Goal: Information Seeking & Learning: Learn about a topic

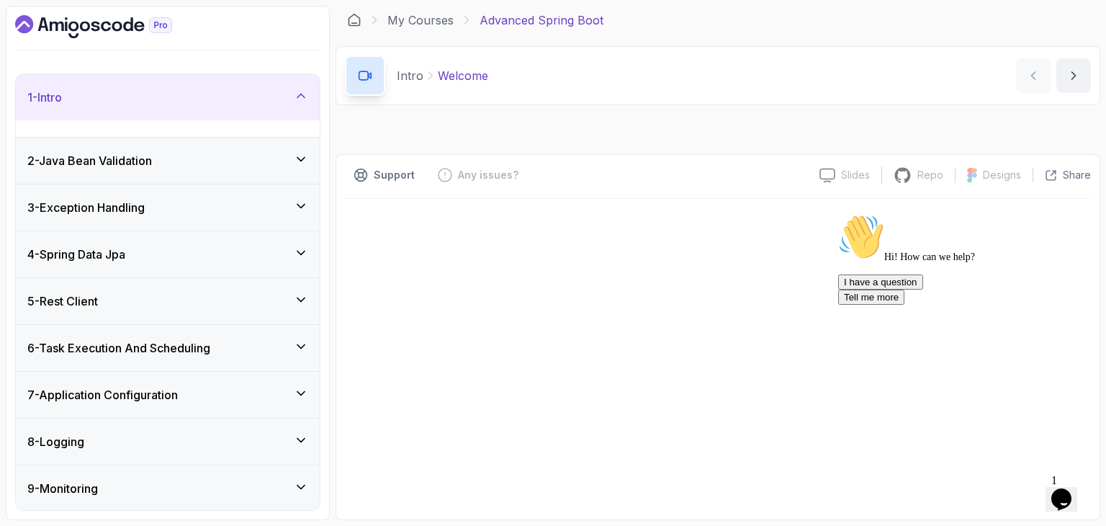
click at [1069, 214] on div "Chat attention grabber" at bounding box center [967, 214] width 259 height 0
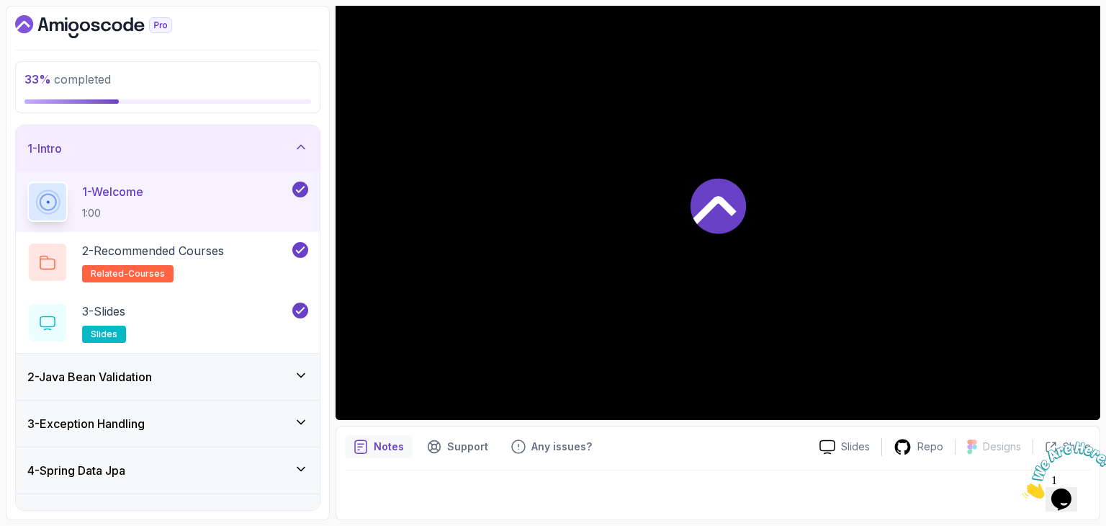
scroll to position [66, 0]
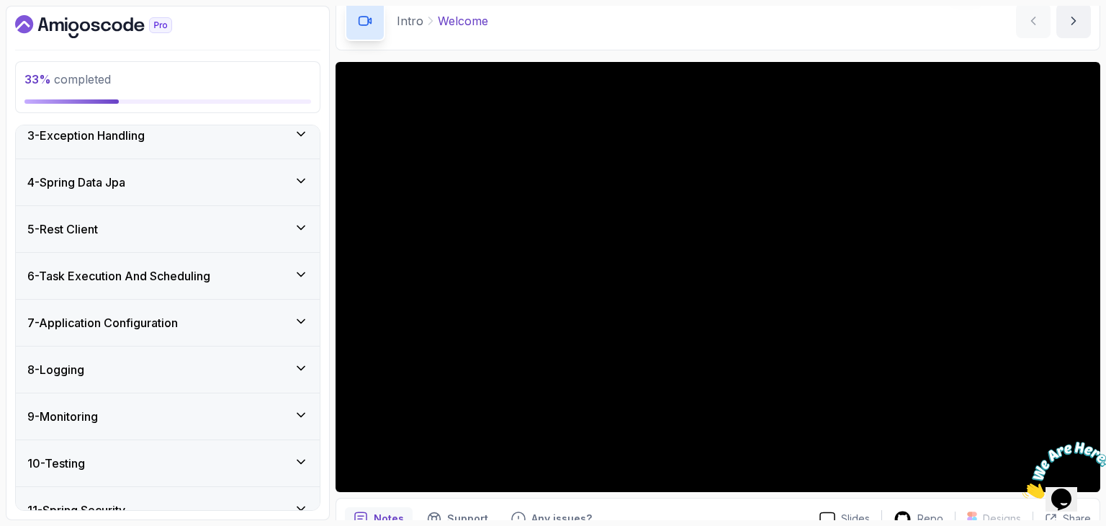
click at [165, 336] on div "7 - Application Configuration" at bounding box center [168, 323] width 304 height 46
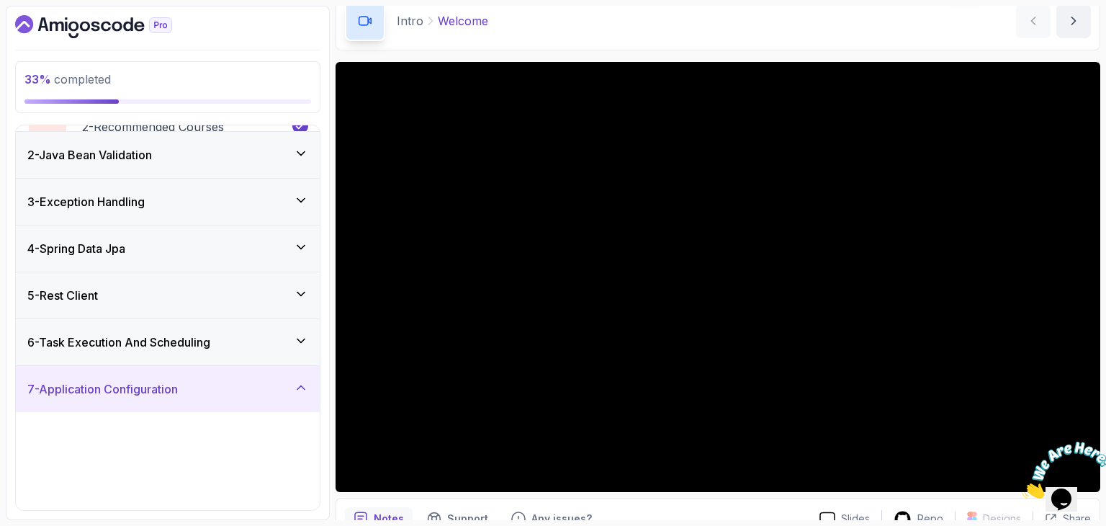
scroll to position [107, 0]
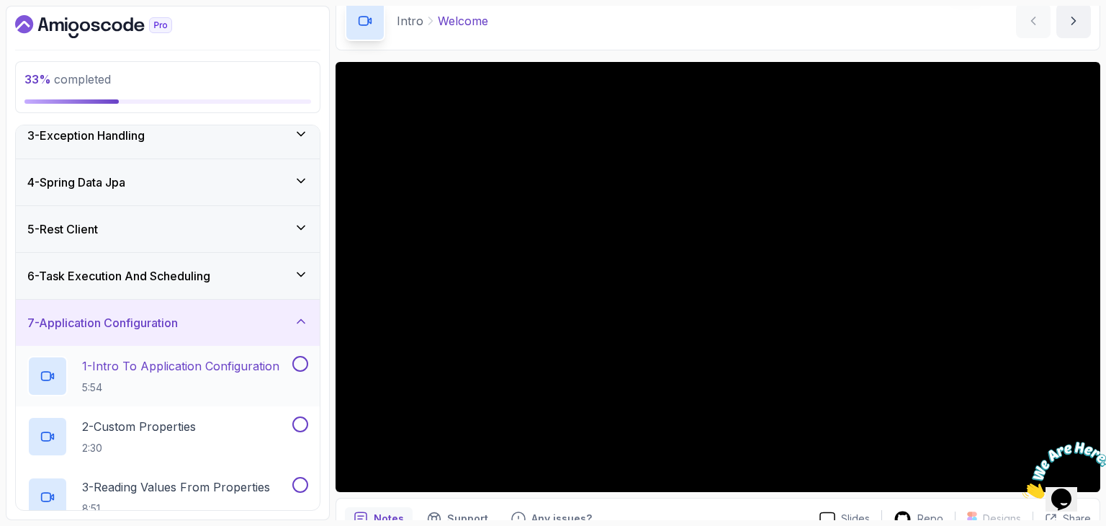
click at [220, 357] on p "1 - Intro To Application Configuration" at bounding box center [180, 365] width 197 height 17
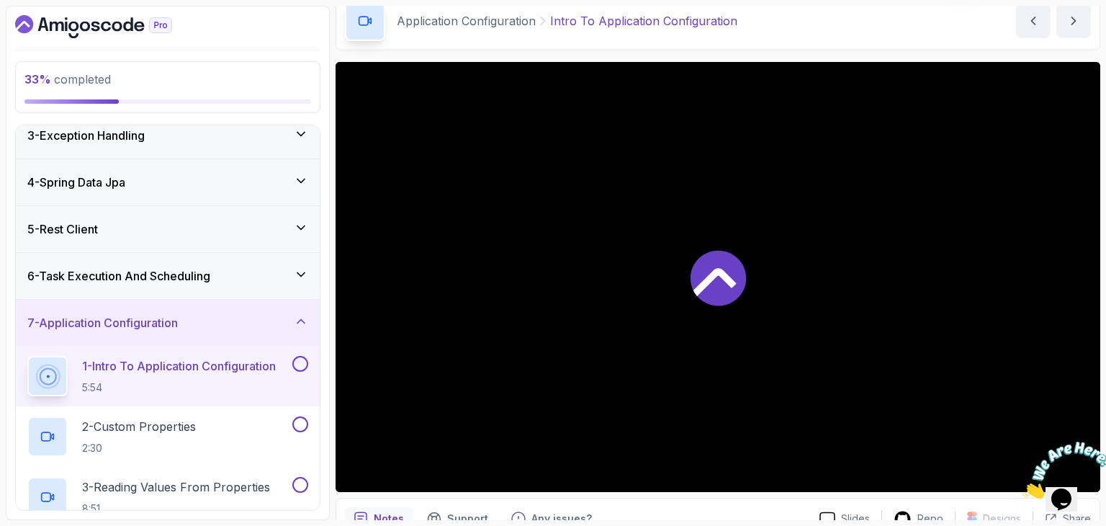
click at [225, 308] on div "7 - Application Configuration" at bounding box center [168, 323] width 304 height 46
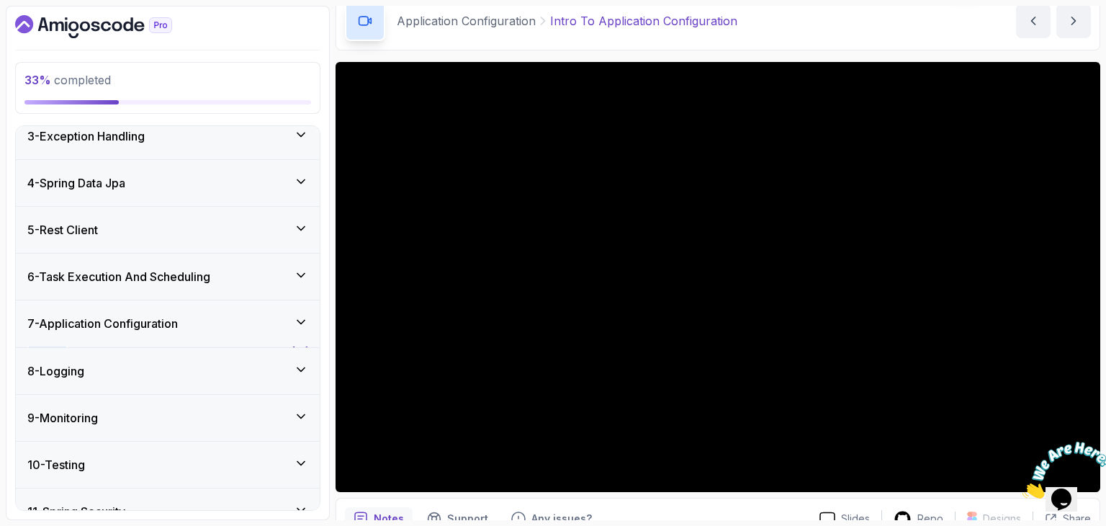
click at [210, 277] on h3 "6 - Task Execution And Scheduling" at bounding box center [118, 276] width 183 height 17
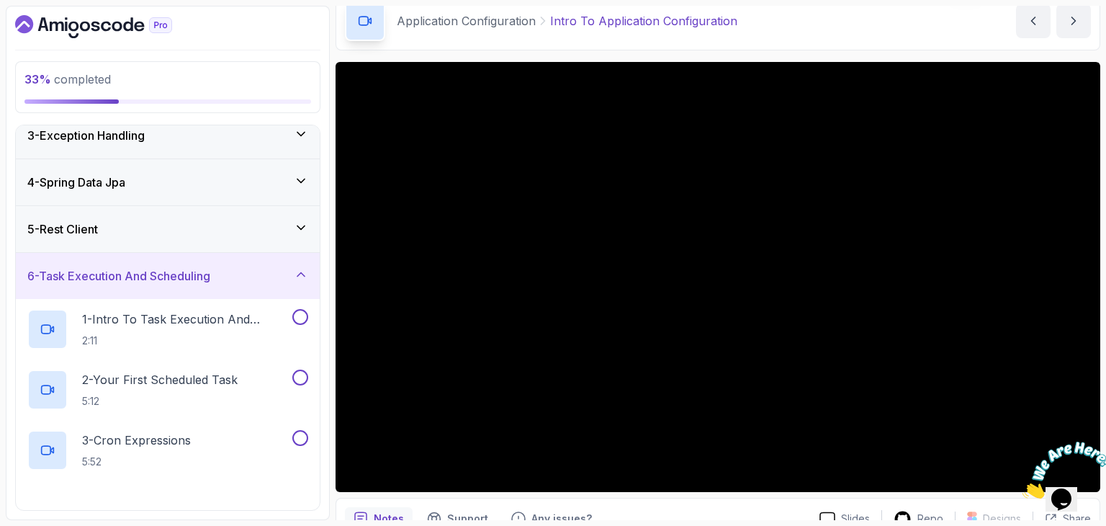
click at [205, 227] on div "5 - Rest Client" at bounding box center [167, 228] width 281 height 17
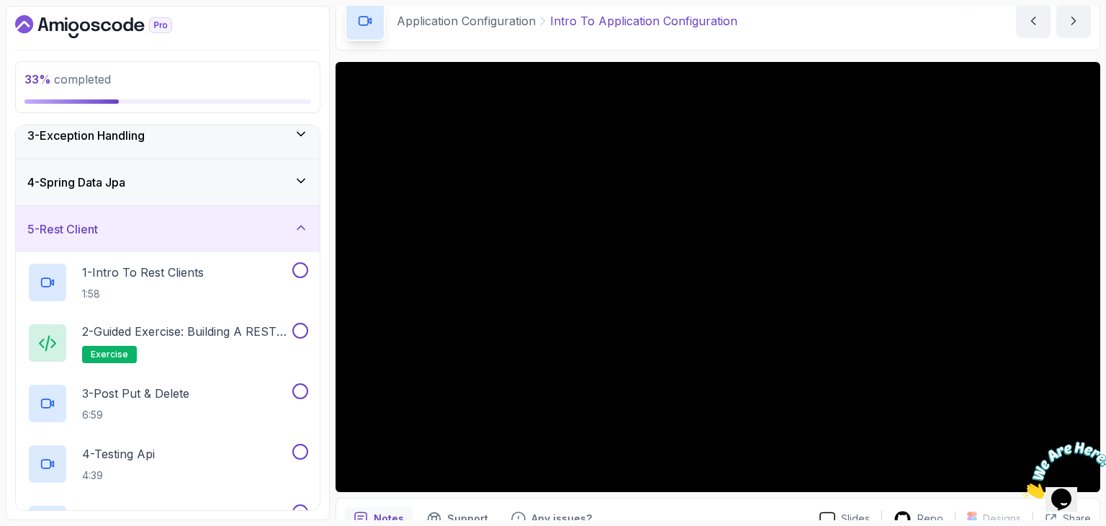
click at [198, 214] on div "5 - Rest Client" at bounding box center [168, 229] width 304 height 46
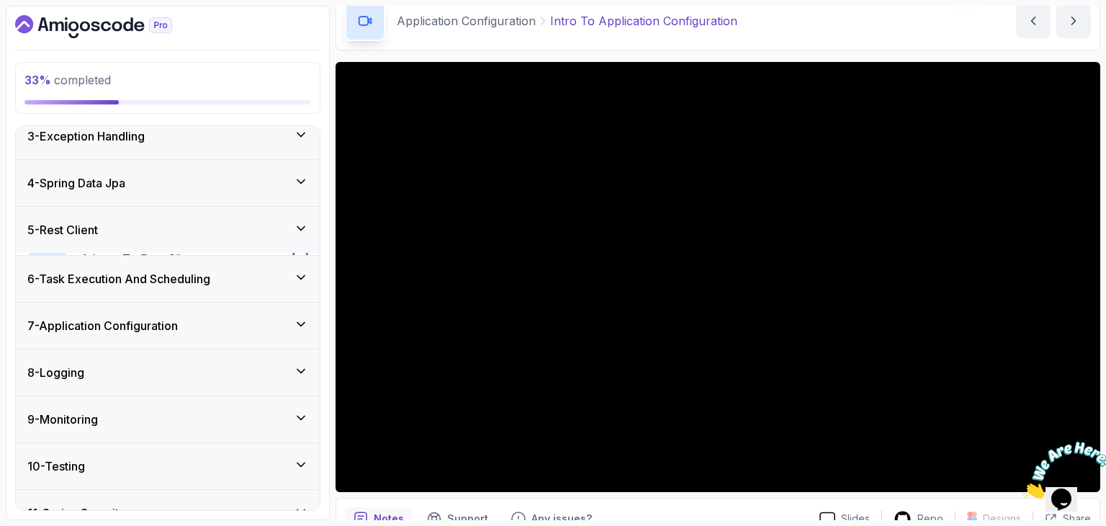
click at [199, 187] on div "4 - Spring Data Jpa" at bounding box center [167, 182] width 281 height 17
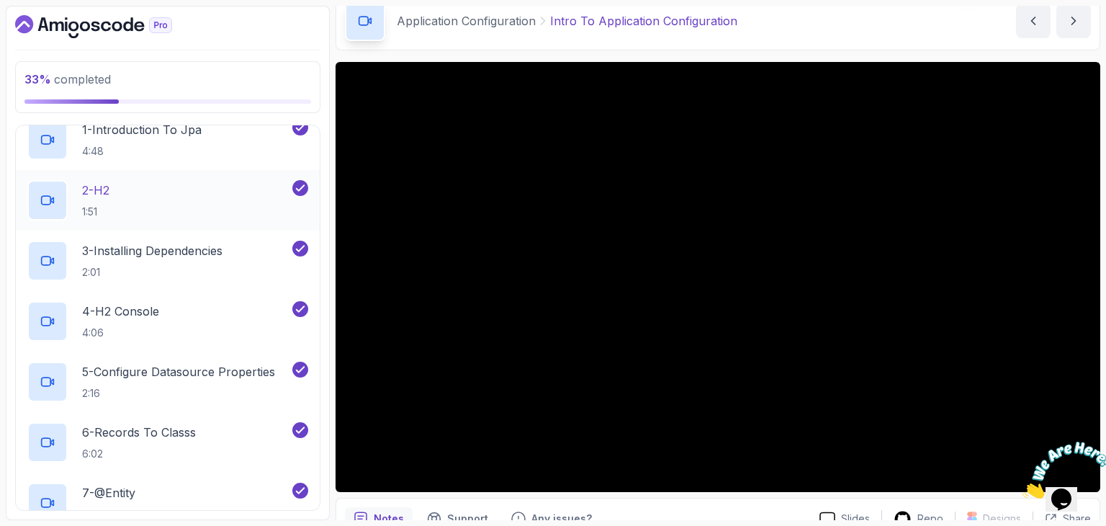
scroll to position [467, 0]
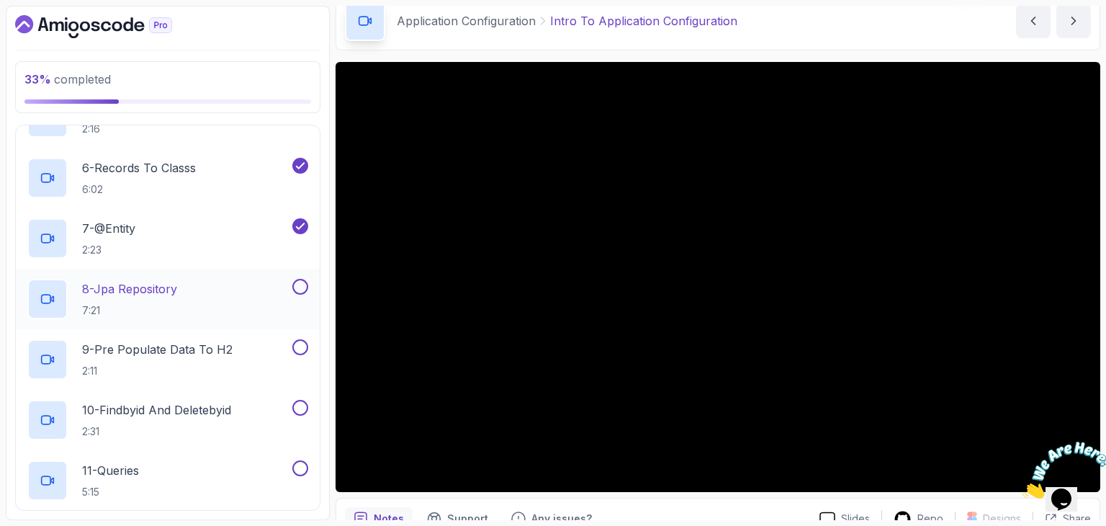
click at [213, 291] on div "8 - Jpa Repository 7:21" at bounding box center [158, 299] width 262 height 40
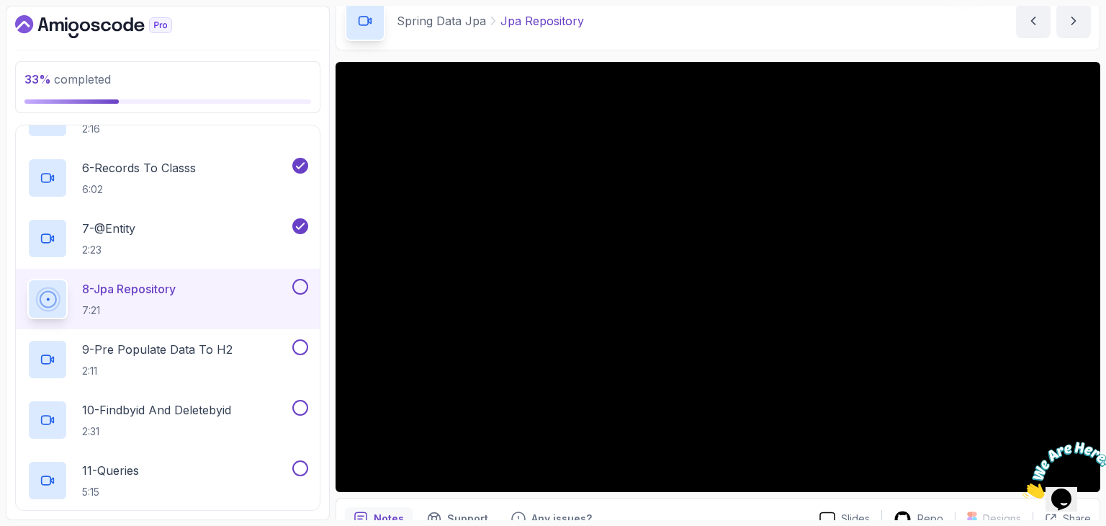
scroll to position [138, 0]
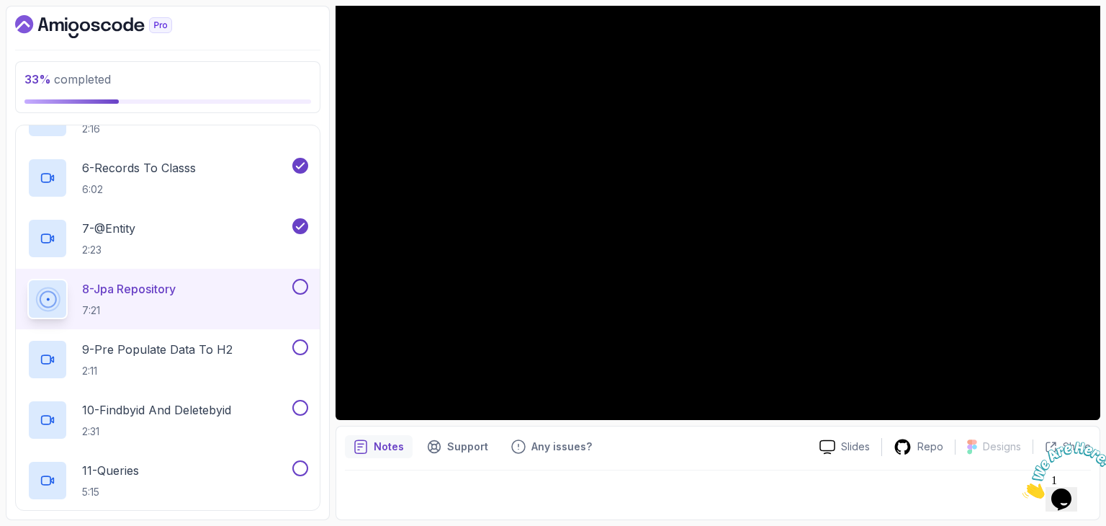
click at [1023, 488] on icon "Close" at bounding box center [1023, 494] width 0 height 12
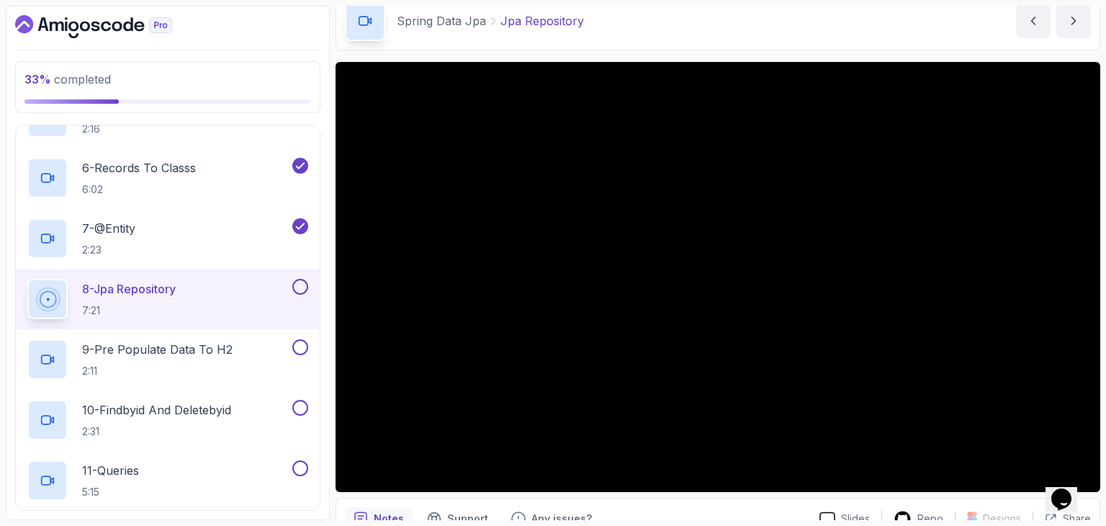
click at [867, 42] on div "Spring Data Jpa Jpa Repository Jpa Repository by [PERSON_NAME]" at bounding box center [718, 20] width 765 height 59
click at [1072, 490] on icon "Chat widget" at bounding box center [1061, 499] width 20 height 22
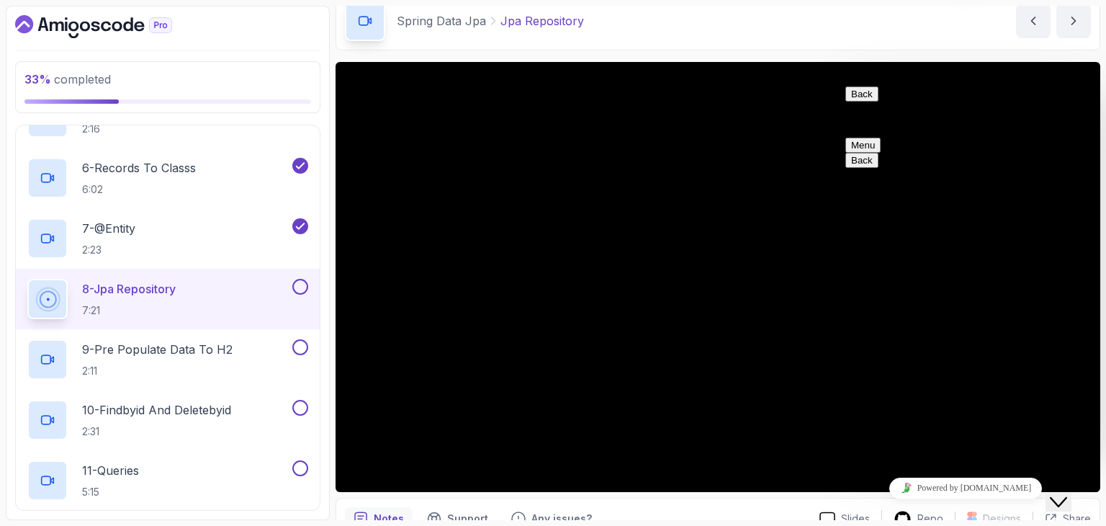
click at [867, 99] on button "Back" at bounding box center [861, 93] width 33 height 15
click at [1067, 493] on div "Close Chat This icon closes the chat window." at bounding box center [1058, 501] width 17 height 17
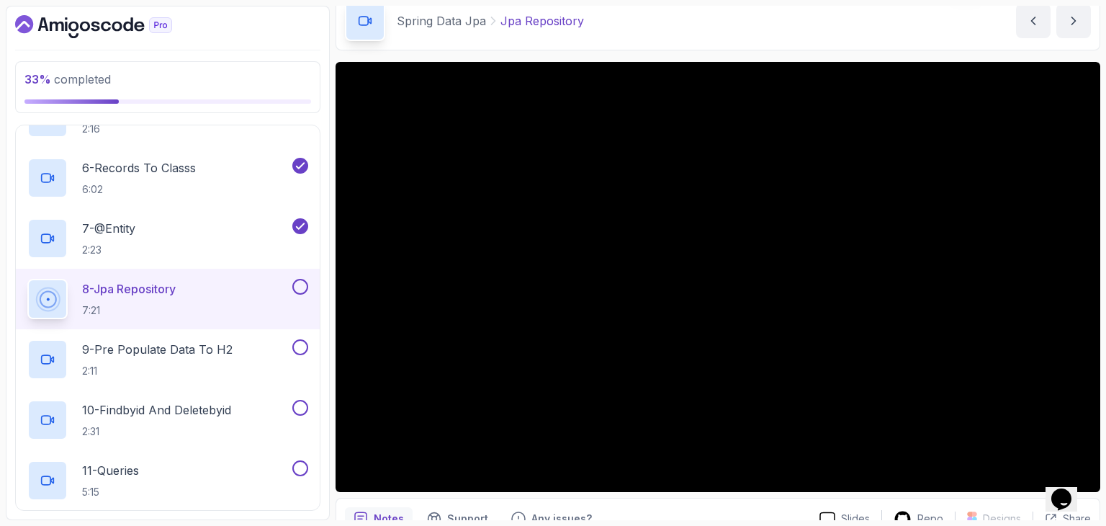
click at [631, 26] on div "Spring Data Jpa Jpa Repository Jpa Repository by [PERSON_NAME]" at bounding box center [718, 20] width 765 height 59
click at [630, 27] on div "Spring Data Jpa Jpa Repository Jpa Repository by [PERSON_NAME]" at bounding box center [718, 20] width 765 height 59
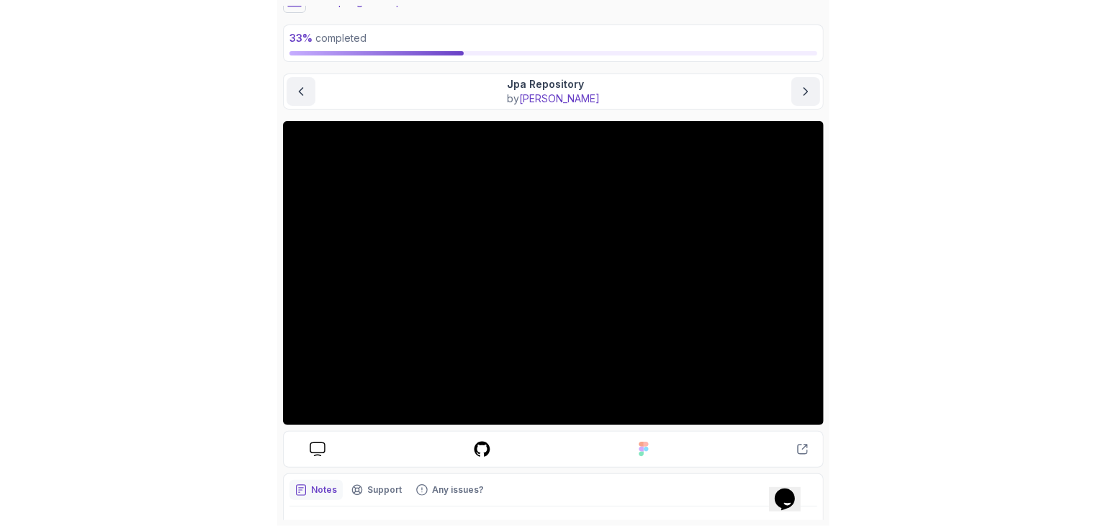
scroll to position [60, 0]
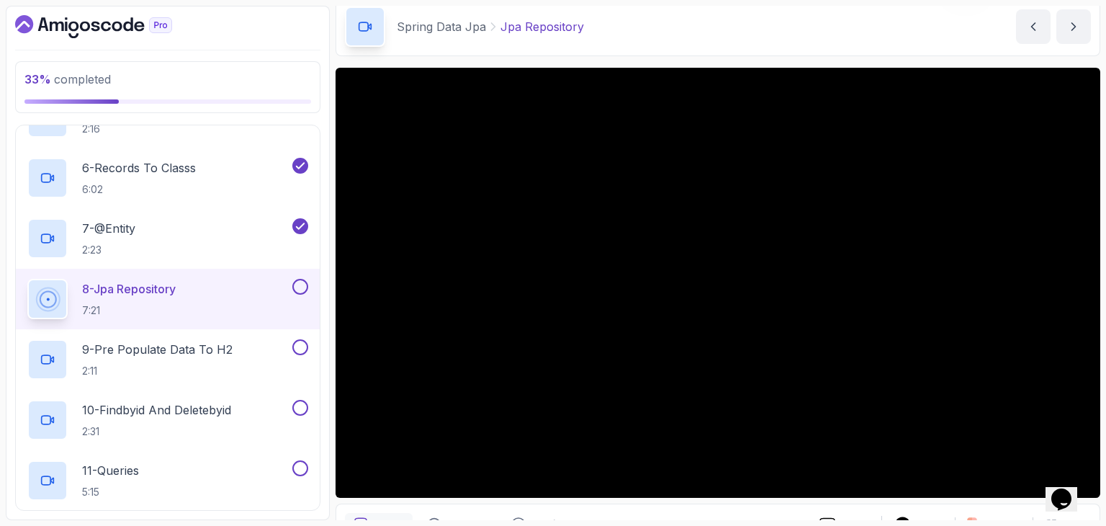
click at [709, 51] on div "Spring Data Jpa Jpa Repository Jpa Repository by [PERSON_NAME]" at bounding box center [718, 26] width 765 height 59
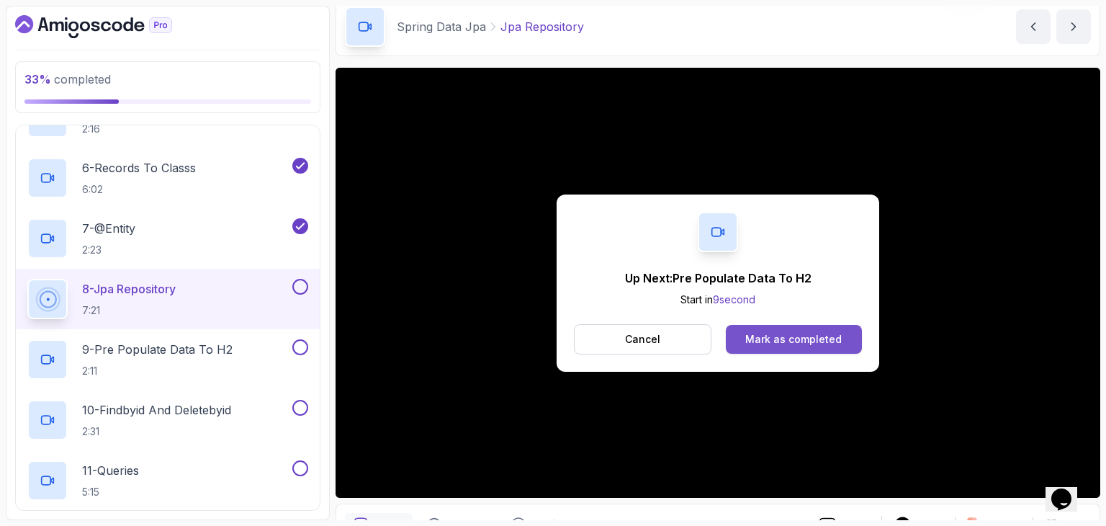
click at [815, 349] on button "Mark as completed" at bounding box center [794, 339] width 136 height 29
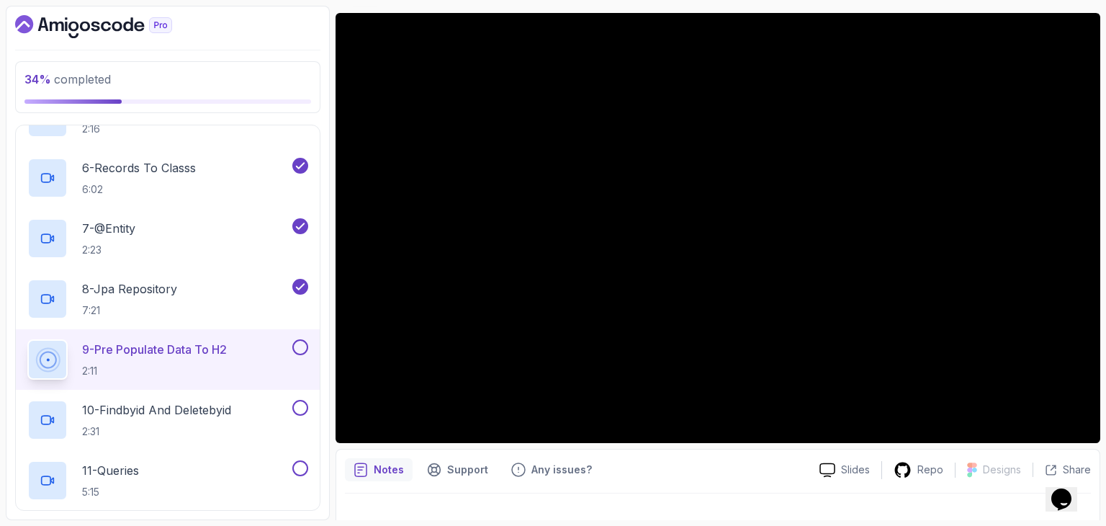
scroll to position [138, 0]
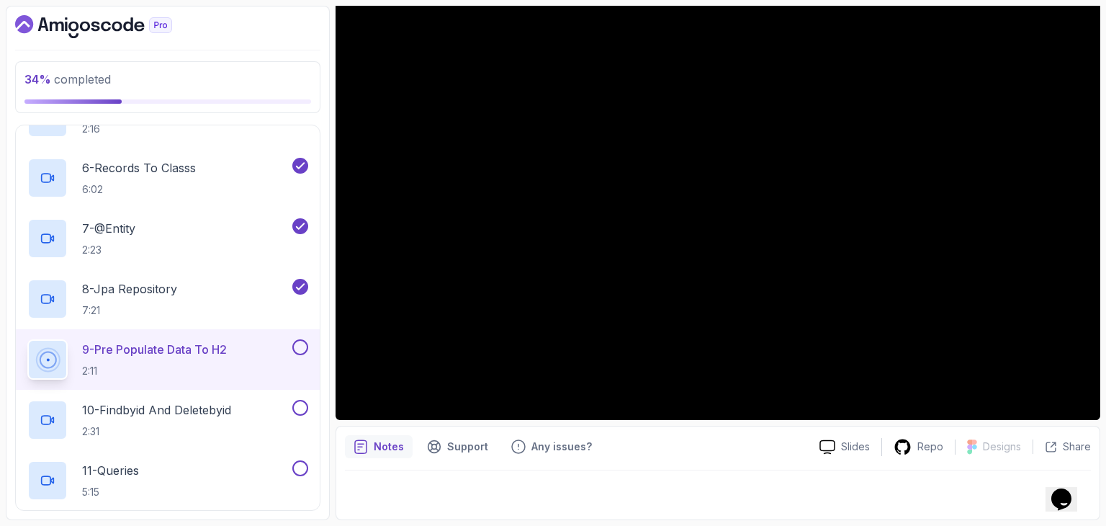
drag, startPoint x: 719, startPoint y: 455, endPoint x: 721, endPoint y: 464, distance: 9.6
click at [719, 457] on div "Notes Support Any issues?" at bounding box center [576, 446] width 463 height 23
click at [450, 442] on p "Support" at bounding box center [467, 446] width 41 height 14
click at [521, 451] on icon "Feedback button" at bounding box center [518, 446] width 14 height 14
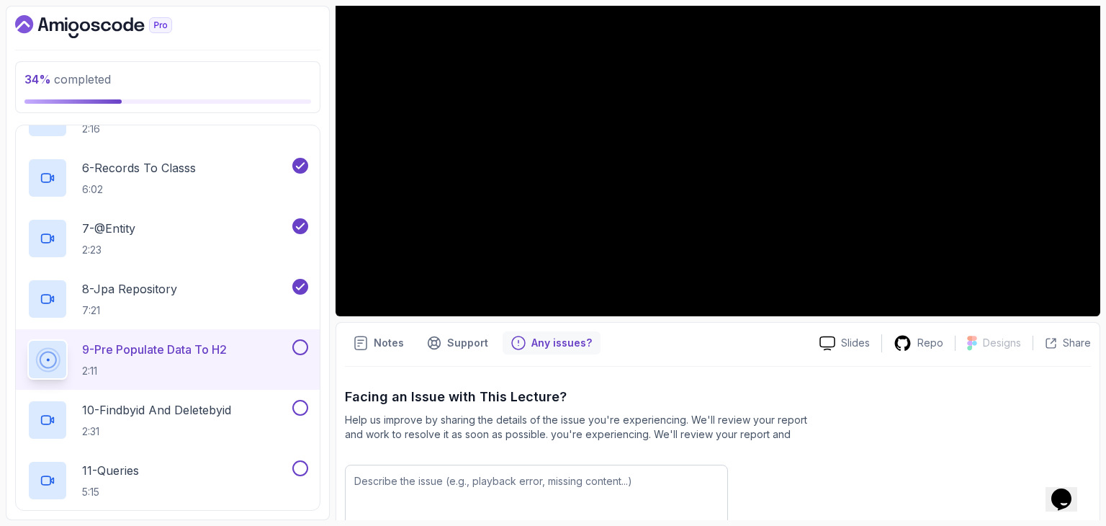
scroll to position [349, 0]
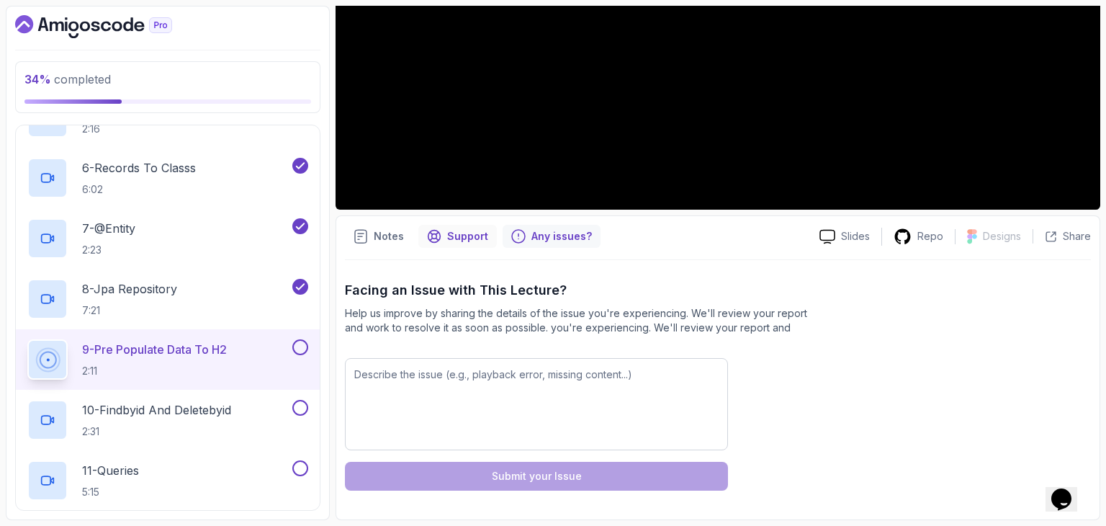
click at [467, 225] on div "Support" at bounding box center [457, 236] width 78 height 23
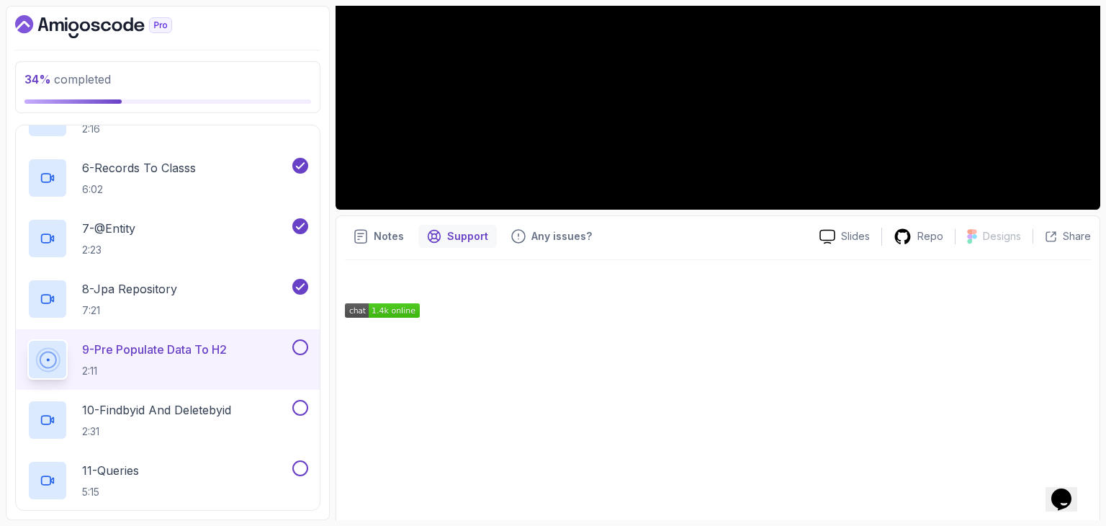
click at [372, 228] on div "Notes" at bounding box center [379, 236] width 68 height 23
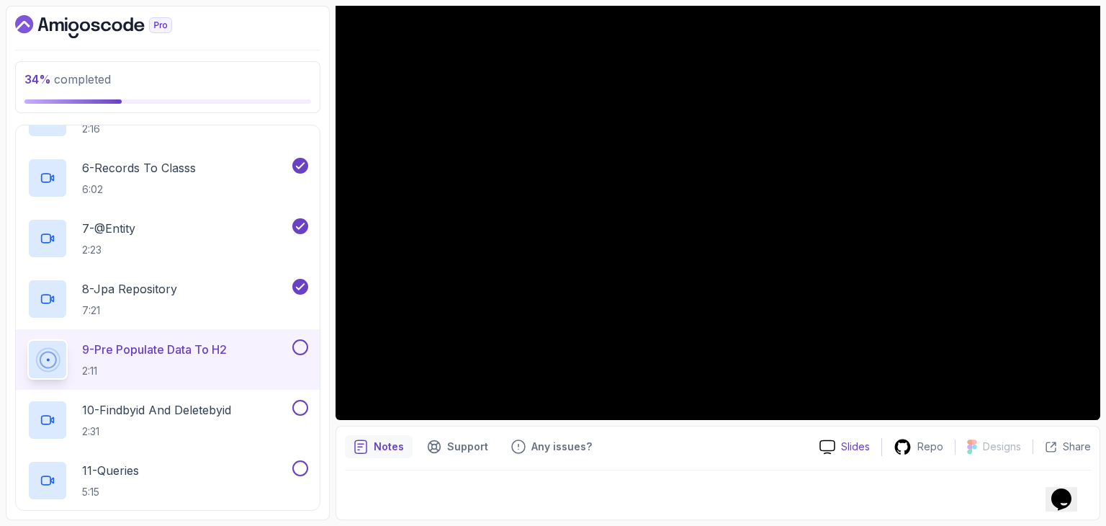
click at [814, 453] on div "Slides" at bounding box center [844, 446] width 73 height 15
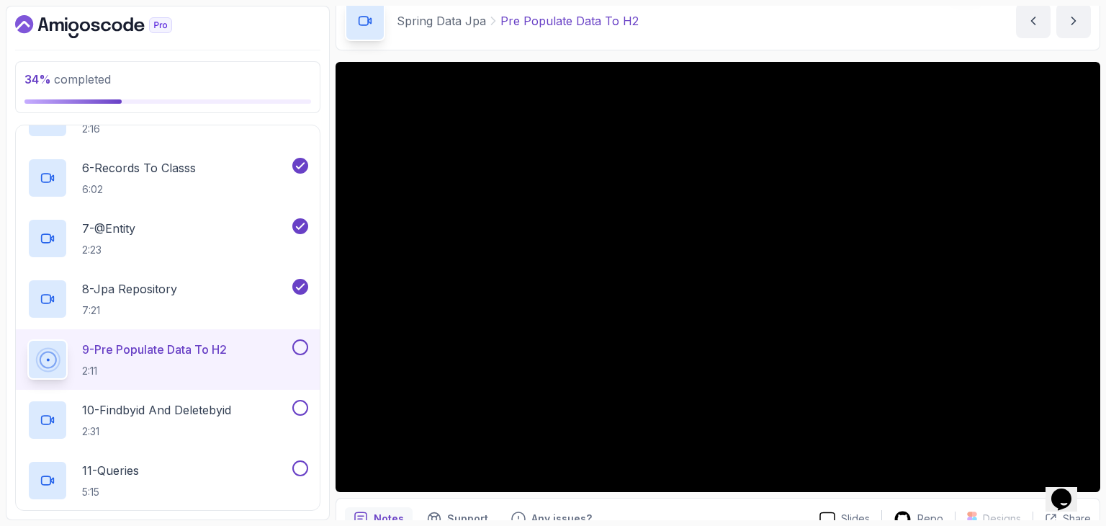
click at [682, 47] on div "Spring Data Jpa Pre Populate Data To H2 Pre Populate Data To H2 by [PERSON_NAME]" at bounding box center [718, 20] width 765 height 59
click at [588, 45] on div "Spring Data Jpa Pre Populate Data To H2 Pre Populate Data To H2 by [PERSON_NAME]" at bounding box center [718, 20] width 765 height 59
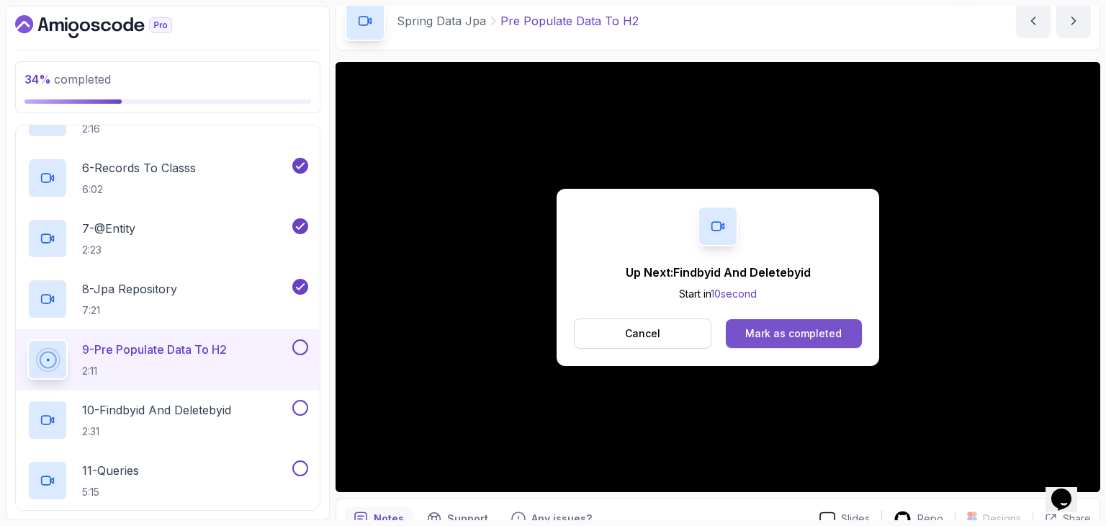
click at [833, 331] on div "Mark as completed" at bounding box center [793, 333] width 96 height 14
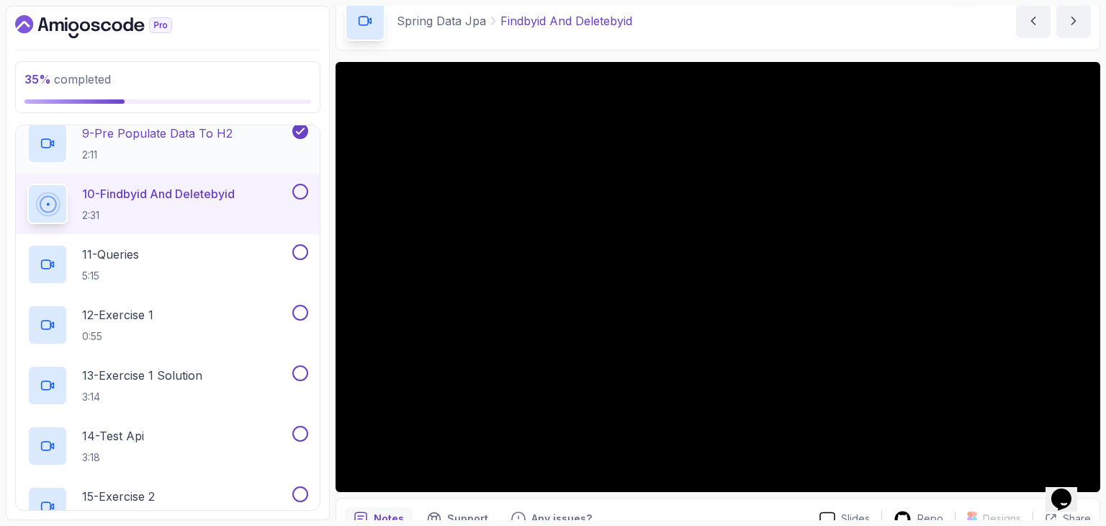
scroll to position [611, 0]
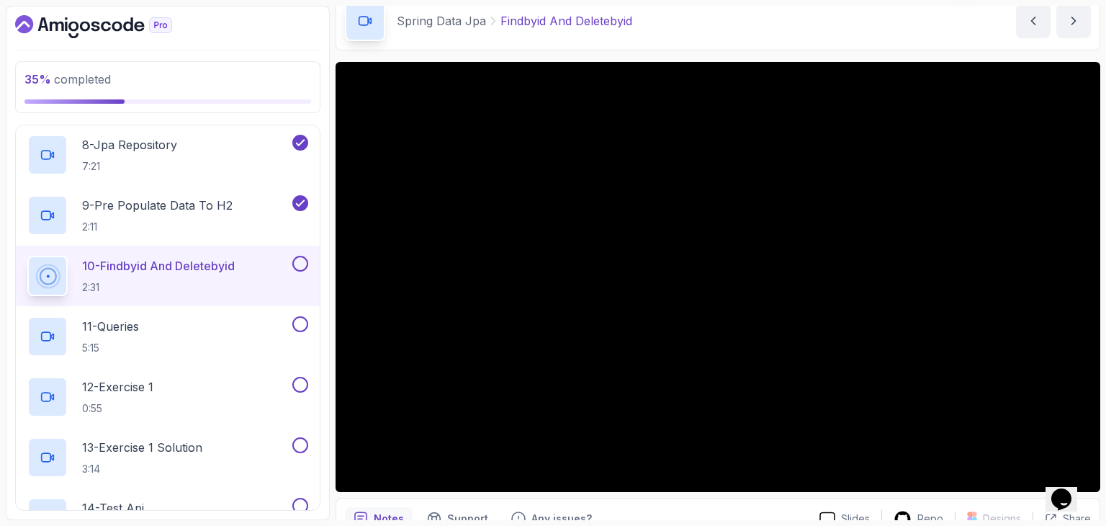
click at [991, 32] on div "Spring Data Jpa Findbyid And Deletebyid Findbyid And Deletebyid by [PERSON_NAME]" at bounding box center [718, 20] width 765 height 59
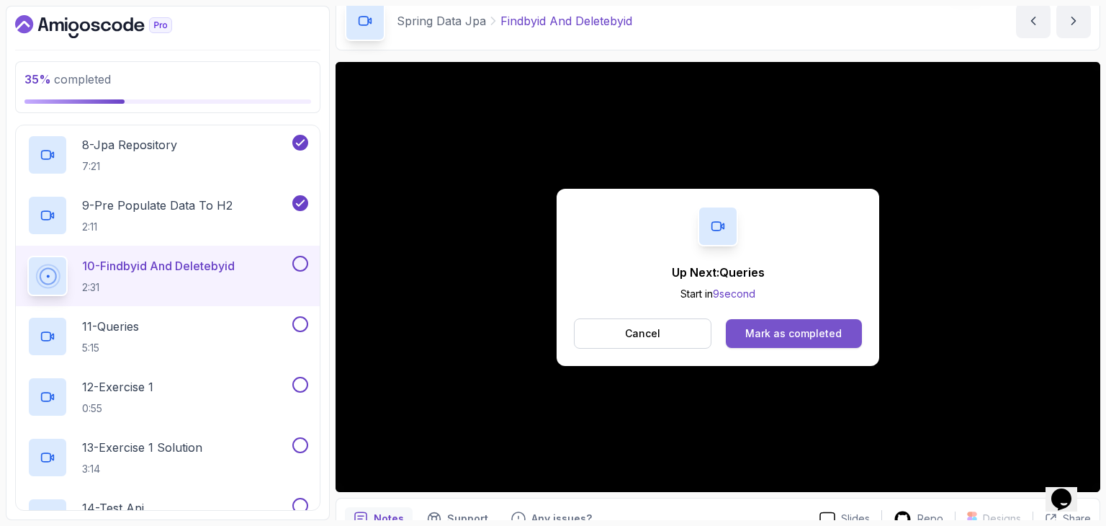
click at [811, 331] on div "Mark as completed" at bounding box center [793, 333] width 96 height 14
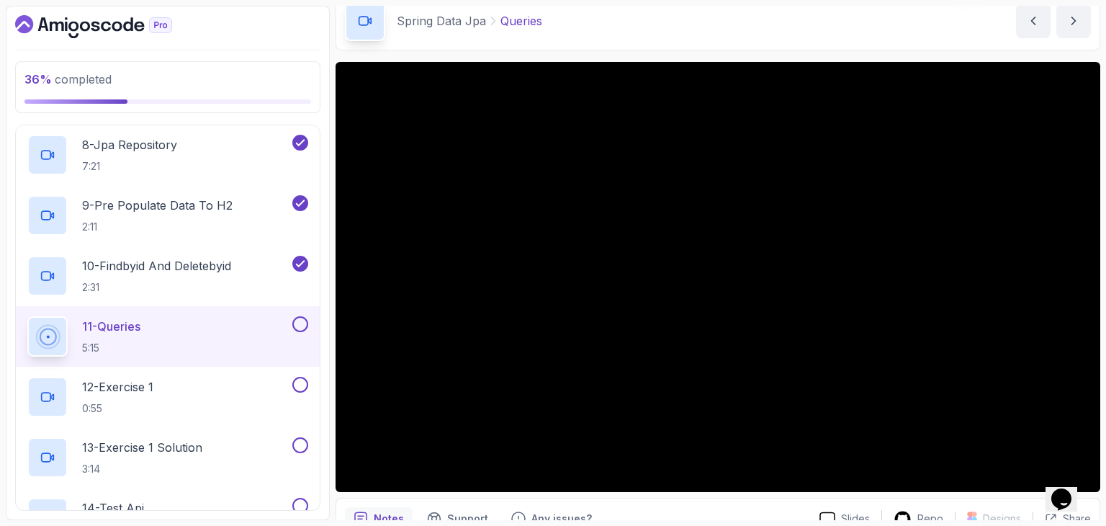
click at [1100, 277] on section "36 % completed 1 - Intro 2 - Java Bean Validation 3 - Exception Handling 4 - Sp…" at bounding box center [553, 263] width 1106 height 526
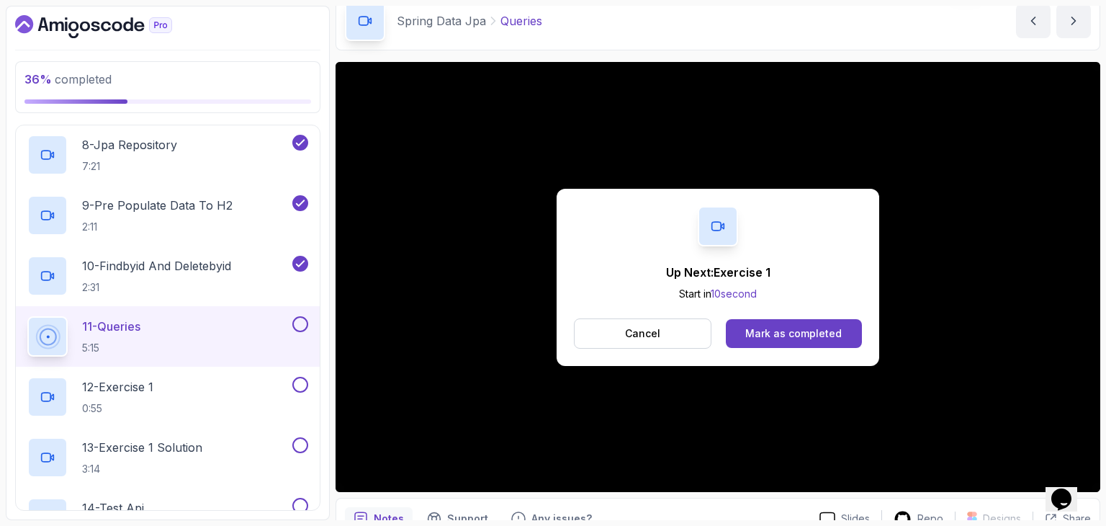
click at [822, 354] on div "Up Next: Exercise 1 Start in 10 second Cancel Mark as completed" at bounding box center [718, 277] width 323 height 177
click at [818, 328] on div "Mark as completed" at bounding box center [793, 333] width 96 height 14
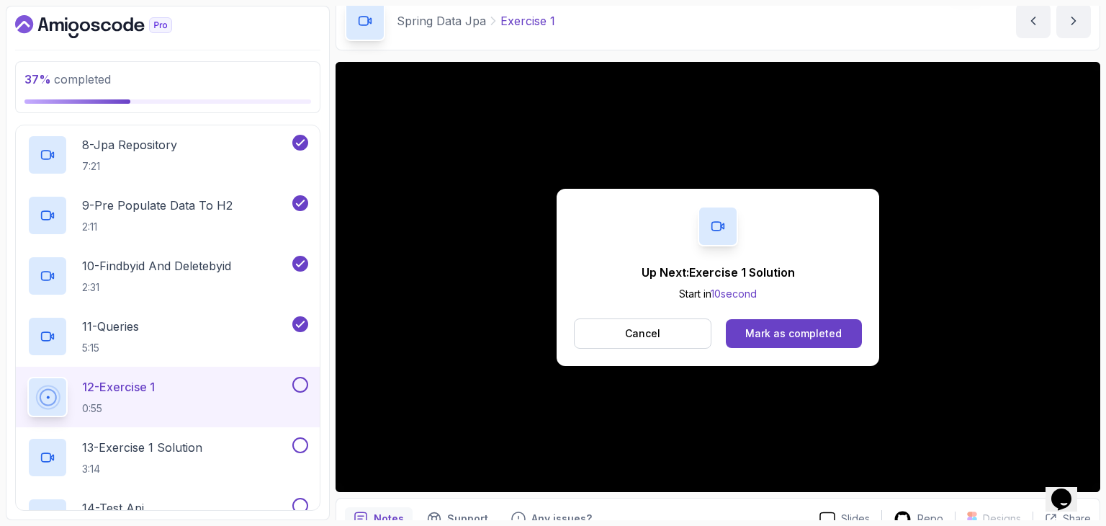
drag, startPoint x: 915, startPoint y: 88, endPoint x: 923, endPoint y: 220, distance: 132.0
click at [923, 220] on div "Up Next: Exercise 1 Solution Start in 10 second Cancel Mark as completed" at bounding box center [718, 277] width 765 height 430
click at [832, 320] on button "Mark as completed" at bounding box center [794, 333] width 136 height 29
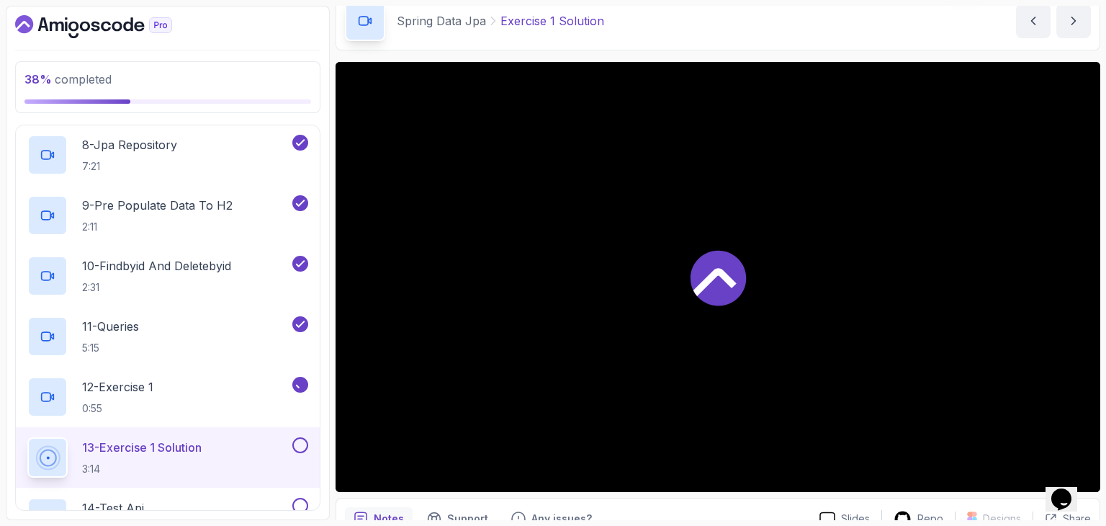
click at [834, 257] on div at bounding box center [718, 277] width 765 height 430
click at [665, 38] on div "Spring Data Jpa Exercise 1 Solution Exercise 1 Solution by [PERSON_NAME]" at bounding box center [718, 20] width 765 height 59
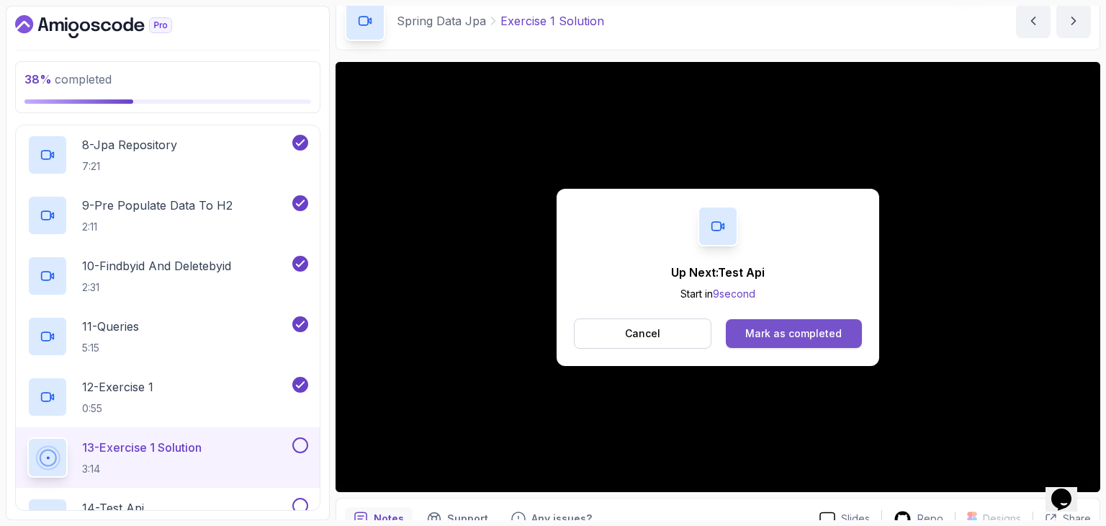
click at [844, 336] on button "Mark as completed" at bounding box center [794, 333] width 136 height 29
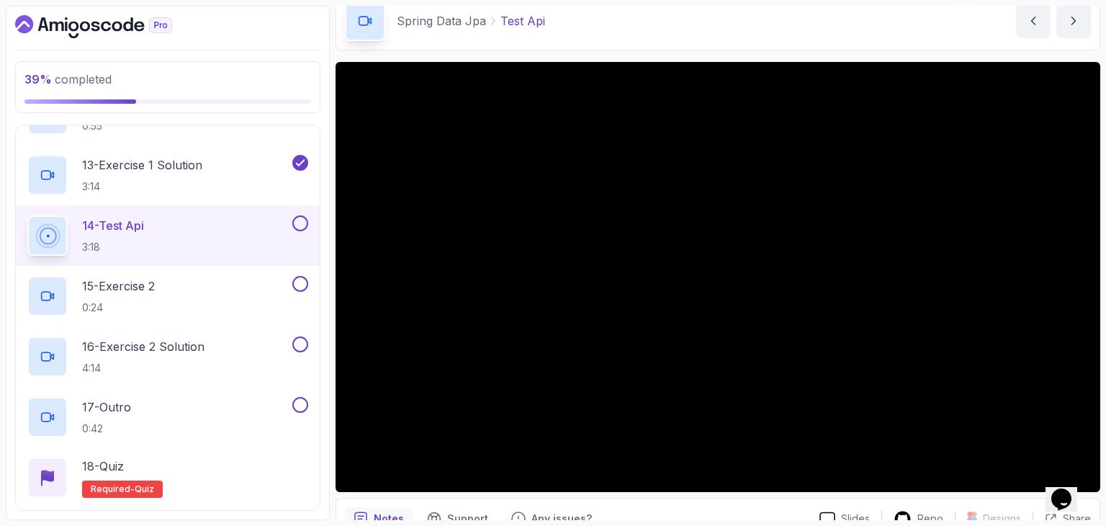
scroll to position [971, 0]
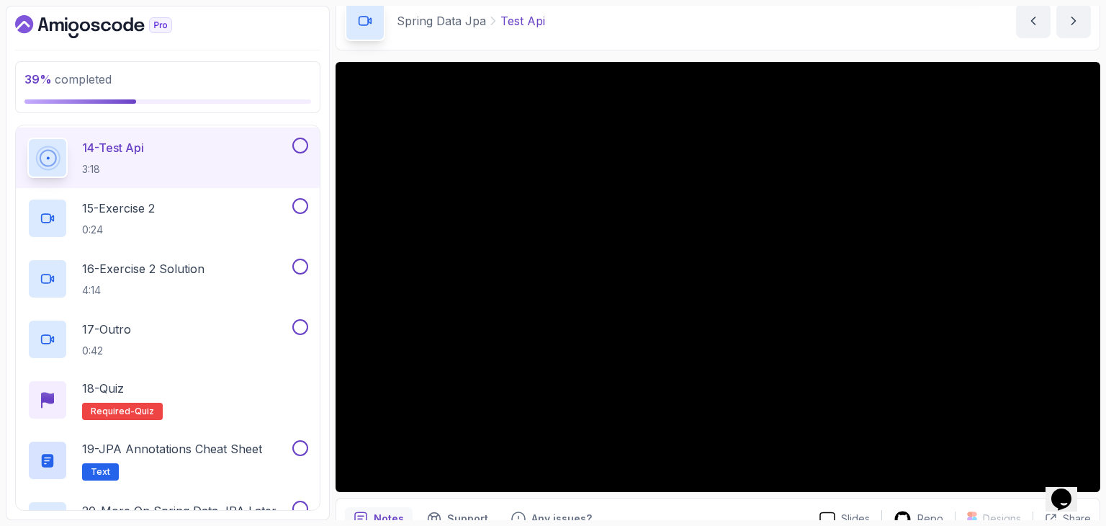
click at [591, 46] on div "Spring Data Jpa Test Api Test Api by [PERSON_NAME]" at bounding box center [718, 20] width 765 height 59
click at [778, 43] on div "Spring Data Jpa Test Api Test Api by [PERSON_NAME]" at bounding box center [718, 20] width 765 height 59
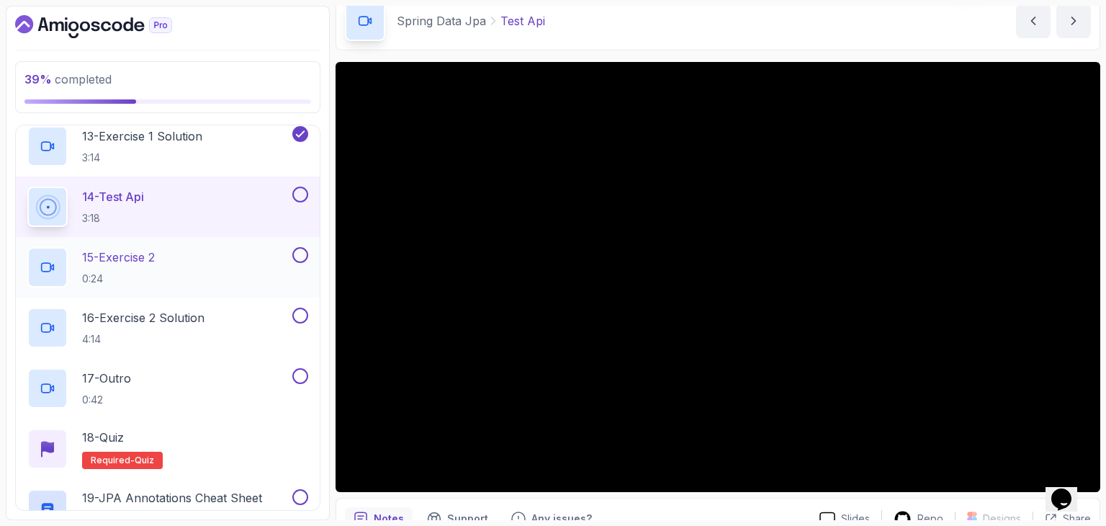
scroll to position [899, 0]
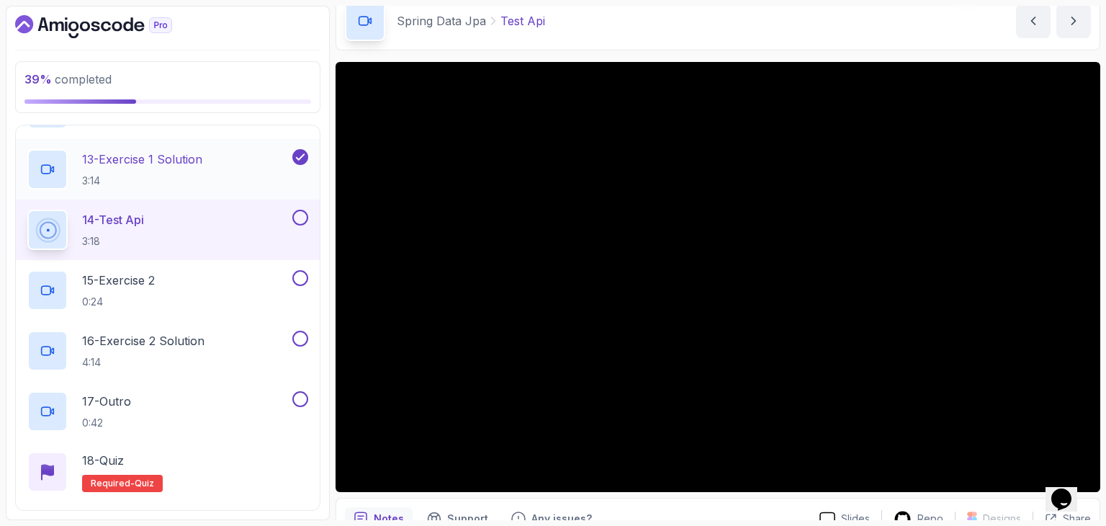
click at [207, 158] on div "13 - Exercise 1 Solution 3:14" at bounding box center [158, 169] width 262 height 40
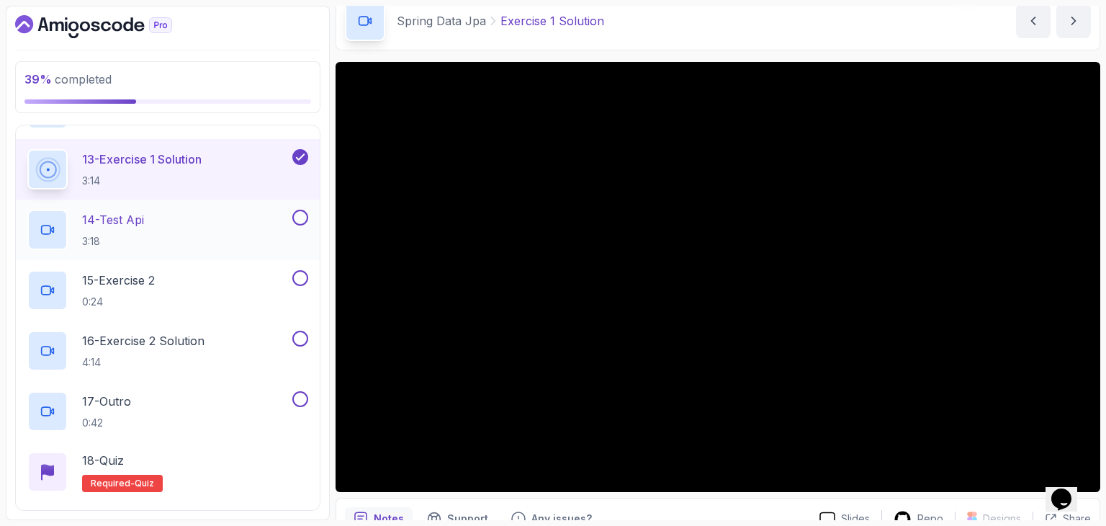
click at [260, 227] on div "14 - [DEMOGRAPHIC_DATA] 3:18" at bounding box center [158, 230] width 262 height 40
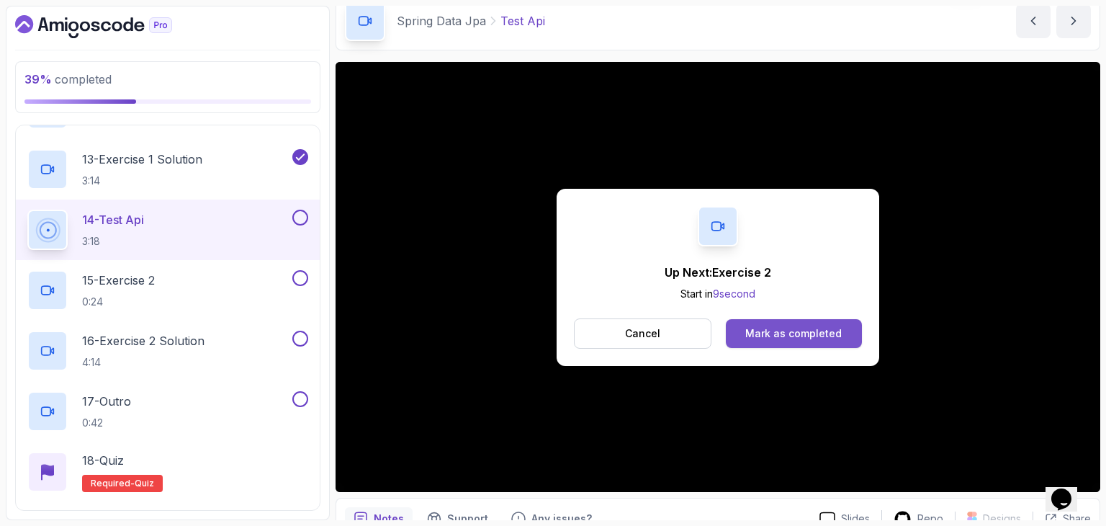
click at [831, 339] on div "Mark as completed" at bounding box center [793, 333] width 96 height 14
